Goal: Find specific page/section: Find specific page/section

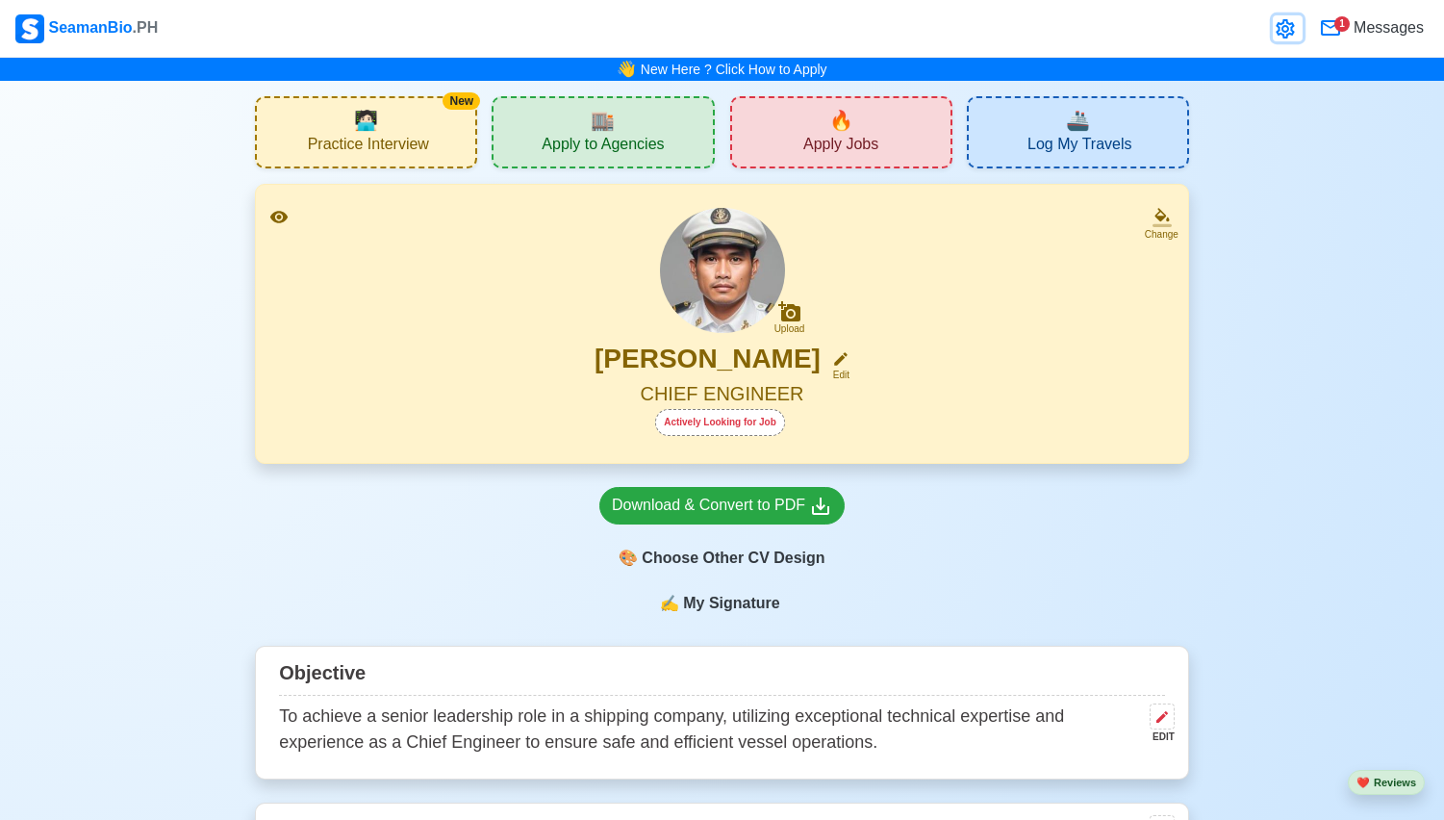
click at [1292, 27] on icon at bounding box center [1285, 28] width 18 height 19
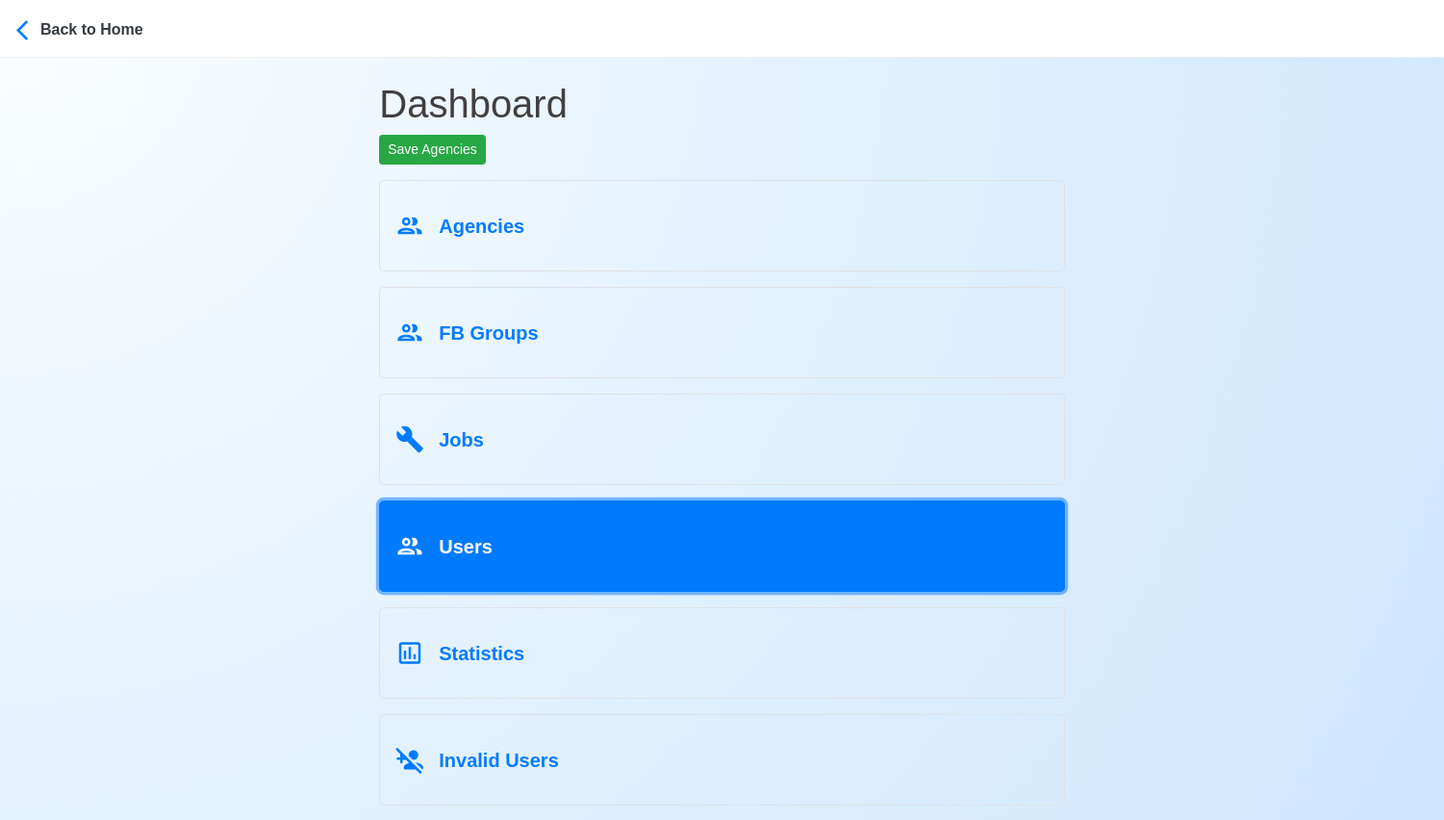
click at [680, 565] on link "Users" at bounding box center [722, 545] width 686 height 91
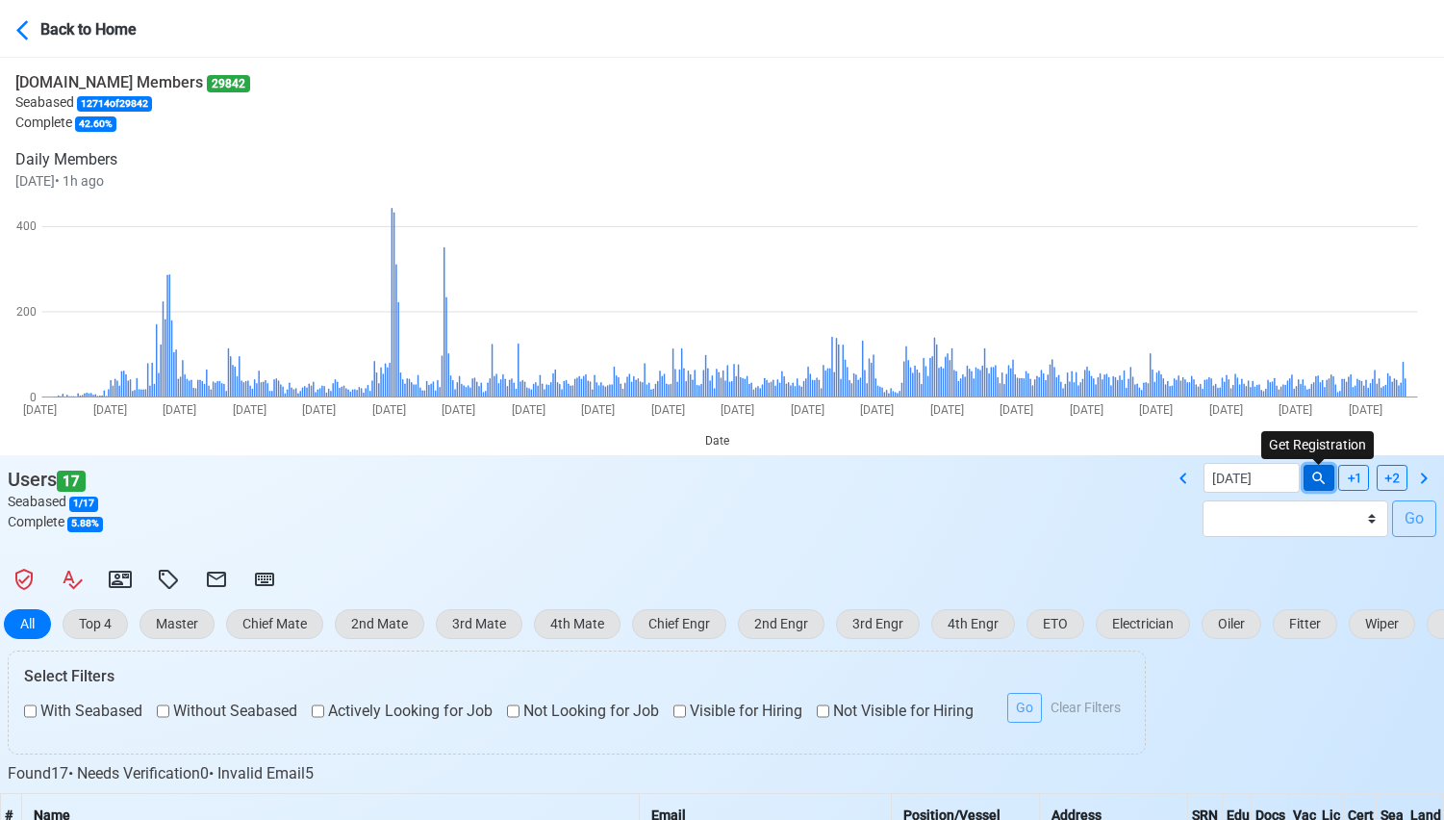
click at [1304, 478] on button at bounding box center [1319, 478] width 31 height 26
click at [1189, 477] on icon at bounding box center [1183, 478] width 23 height 23
click at [1185, 474] on icon at bounding box center [1183, 477] width 7 height 11
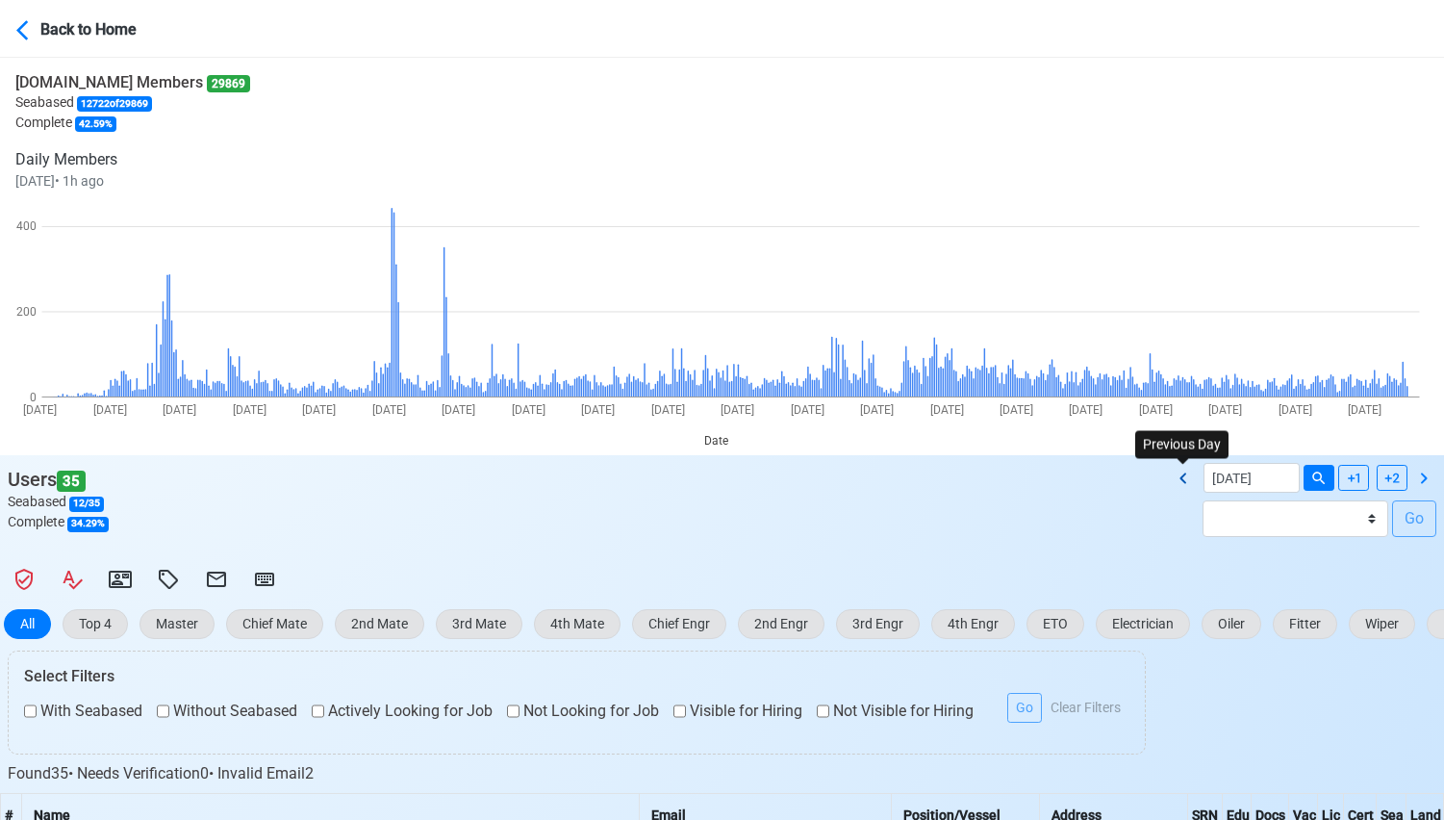
type input "[DATE]"
